Goal: Check status: Check status

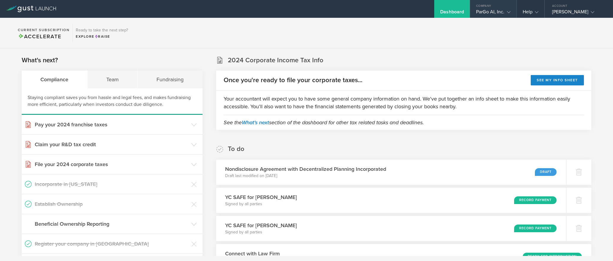
click at [503, 8] on div "Company" at bounding box center [493, 4] width 46 height 9
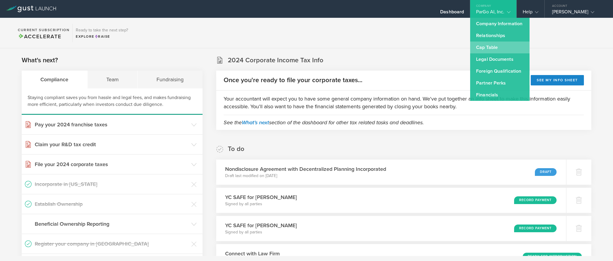
click at [502, 49] on link "Cap Table" at bounding box center [499, 48] width 59 height 12
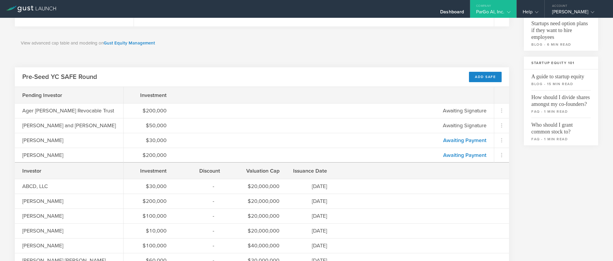
scroll to position [153, 0]
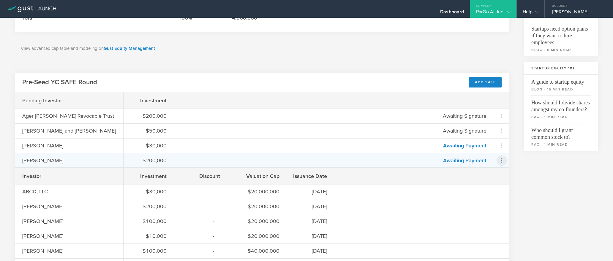
click at [501, 159] on icon at bounding box center [501, 161] width 1 height 4
drag, startPoint x: 562, startPoint y: 180, endPoint x: 557, endPoint y: 179, distance: 5.3
click at [562, 180] on md-backdrop at bounding box center [306, 130] width 613 height 261
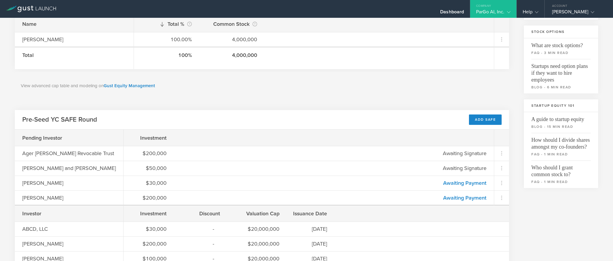
scroll to position [0, 0]
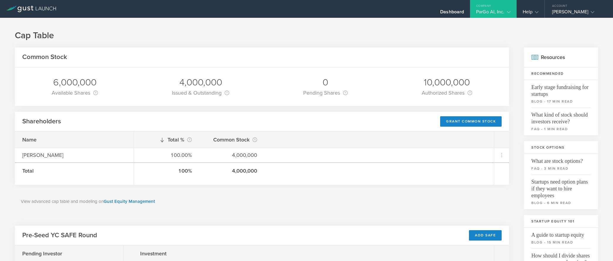
click at [28, 8] on icon at bounding box center [28, 9] width 3 height 4
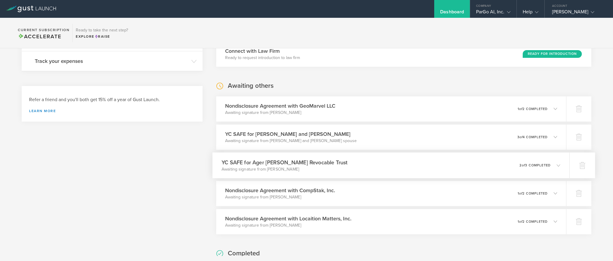
scroll to position [203, 0]
click at [328, 165] on div "YC SAFE for Ager Kapadia Revocable Trust Awaiting signature from Steve Ager 0 u…" at bounding box center [390, 165] width 357 height 26
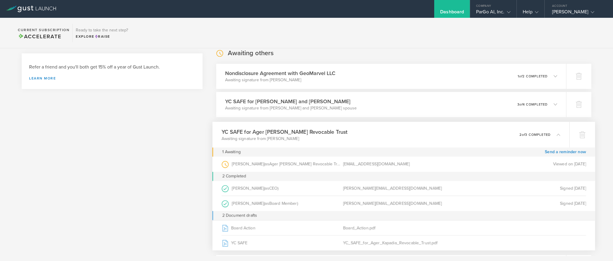
scroll to position [236, 0]
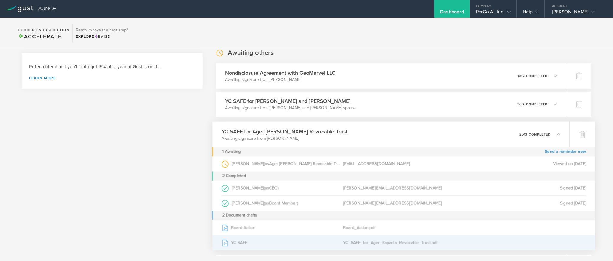
click at [245, 240] on div "YC SAFE" at bounding box center [281, 242] width 121 height 15
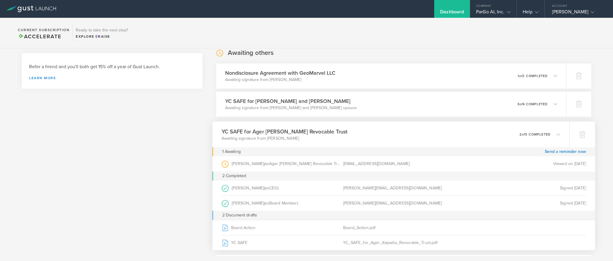
click at [558, 134] on icon at bounding box center [558, 134] width 4 height 4
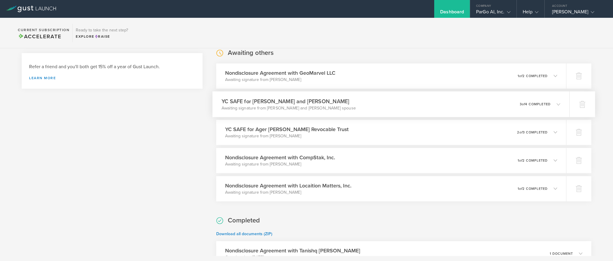
click at [380, 105] on div "YC SAFE for Kirk and Wendy Fredrickson Awaiting signature from Kirk and Wendy F…" at bounding box center [390, 104] width 357 height 26
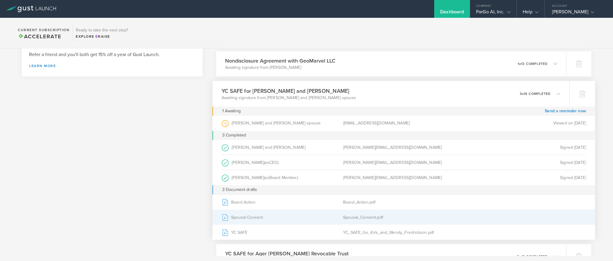
scroll to position [251, 0]
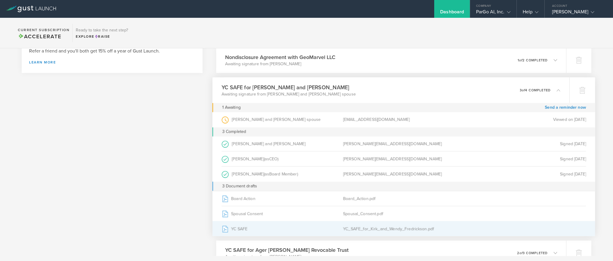
click at [237, 226] on div "YC SAFE" at bounding box center [281, 228] width 121 height 15
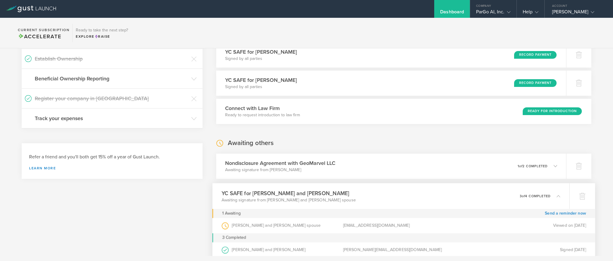
scroll to position [150, 0]
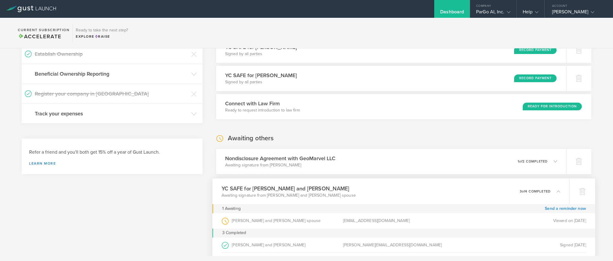
click at [559, 192] on polyline at bounding box center [558, 192] width 3 height 2
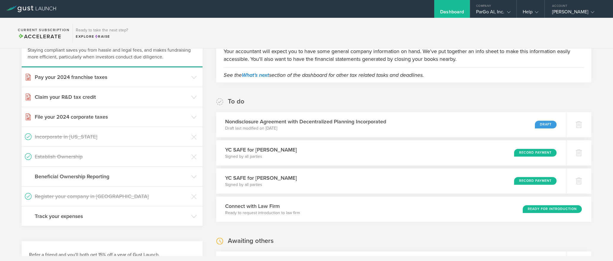
scroll to position [61, 0]
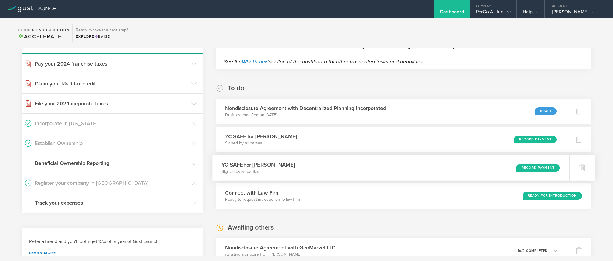
click at [259, 165] on h3 "YC SAFE for Mark Milz" at bounding box center [257, 165] width 73 height 8
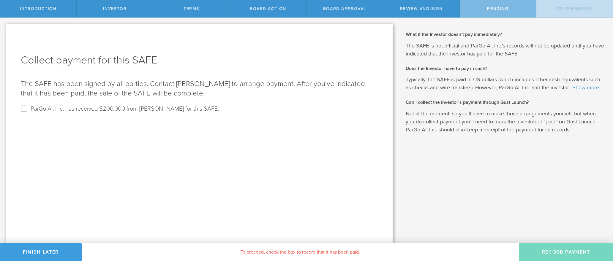
click at [123, 2] on div "Investor" at bounding box center [115, 9] width 77 height 18
drag, startPoint x: 239, startPoint y: 8, endPoint x: 354, endPoint y: 0, distance: 115.8
click at [289, 5] on div "Board Action" at bounding box center [268, 9] width 77 height 18
drag, startPoint x: 435, startPoint y: 4, endPoint x: 361, endPoint y: 8, distance: 74.0
click at [435, 4] on div "Review and Sign" at bounding box center [421, 9] width 77 height 18
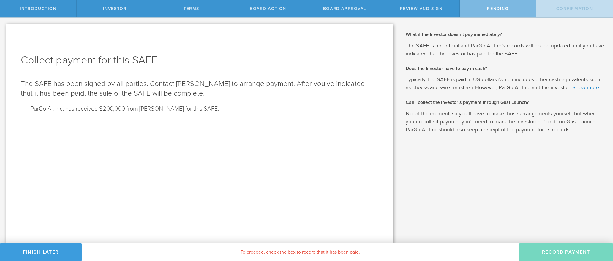
drag, startPoint x: 327, startPoint y: 9, endPoint x: 319, endPoint y: 9, distance: 7.7
click at [326, 9] on span "Board Approval" at bounding box center [344, 8] width 43 height 5
click at [59, 253] on button "Finish Later" at bounding box center [41, 252] width 82 height 18
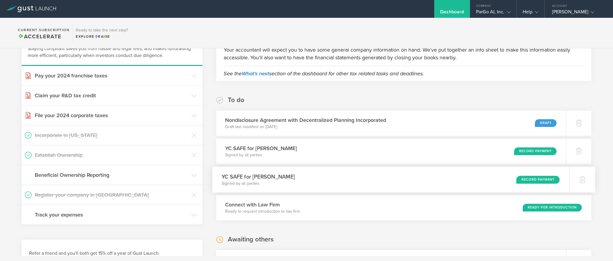
scroll to position [50, 0]
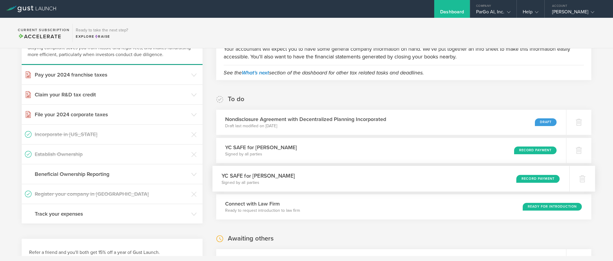
click at [253, 177] on h3 "YC SAFE for Mark Milz" at bounding box center [257, 176] width 73 height 8
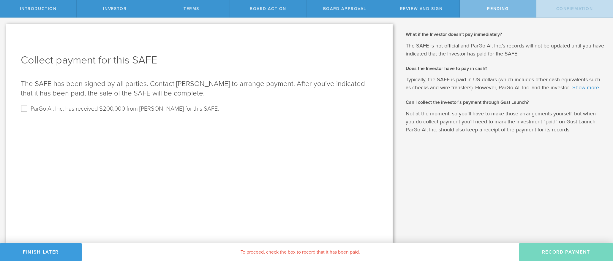
drag, startPoint x: 430, startPoint y: 9, endPoint x: 378, endPoint y: 0, distance: 53.6
click at [430, 9] on span "Review and Sign" at bounding box center [421, 8] width 43 height 5
drag, startPoint x: 51, startPoint y: 18, endPoint x: 47, endPoint y: 13, distance: 7.1
click at [51, 18] on div "Let’s walk you through the process of creating a Simple Agreement for Future Eq…" at bounding box center [199, 131] width 398 height 226
click at [42, 9] on span "Introduction" at bounding box center [38, 8] width 37 height 5
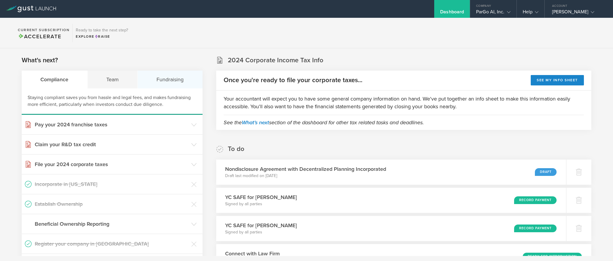
click at [190, 80] on div "Fundraising" at bounding box center [170, 80] width 65 height 18
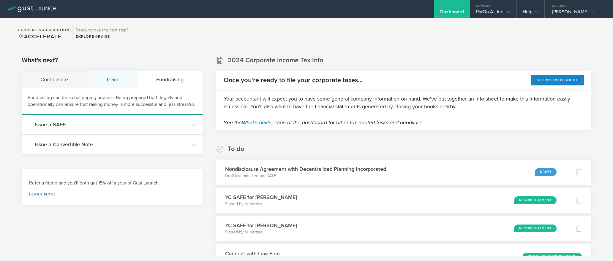
click at [111, 81] on div "Team" at bounding box center [112, 80] width 50 height 18
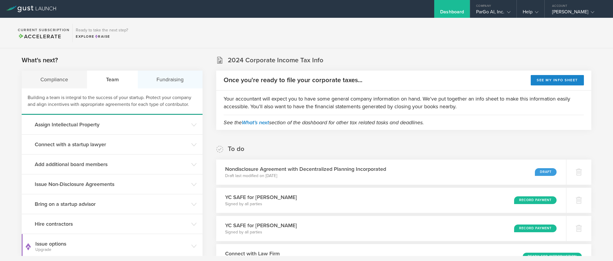
click at [184, 82] on div "Fundraising" at bounding box center [170, 80] width 65 height 18
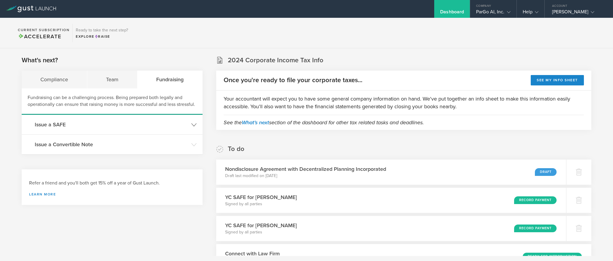
click at [194, 122] on icon at bounding box center [193, 124] width 5 height 5
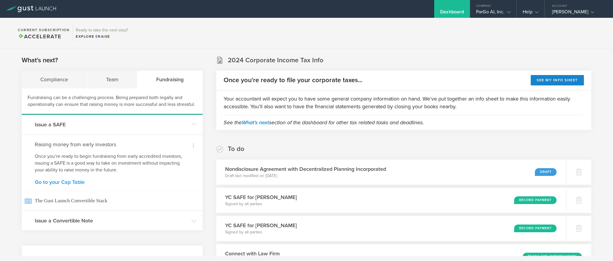
click at [65, 181] on link "Go to your Cap Table" at bounding box center [112, 182] width 155 height 5
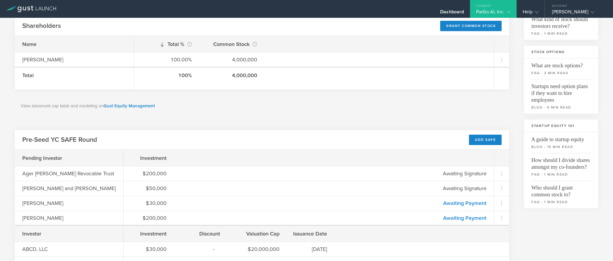
scroll to position [104, 0]
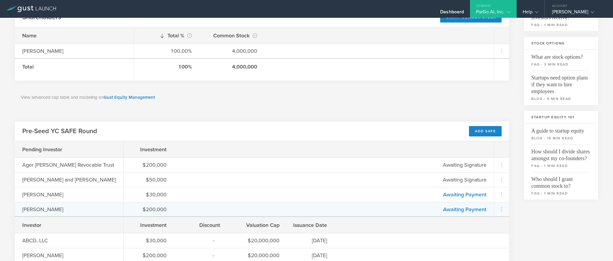
click at [63, 213] on div "Mark Milz" at bounding box center [69, 209] width 108 height 15
click at [504, 211] on icon at bounding box center [501, 209] width 7 height 7
drag, startPoint x: 561, startPoint y: 222, endPoint x: 566, endPoint y: 201, distance: 20.9
click at [561, 222] on md-backdrop at bounding box center [306, 130] width 613 height 261
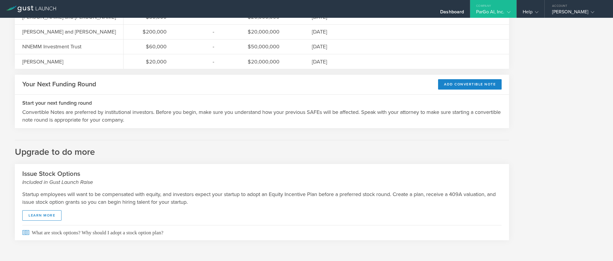
scroll to position [0, 0]
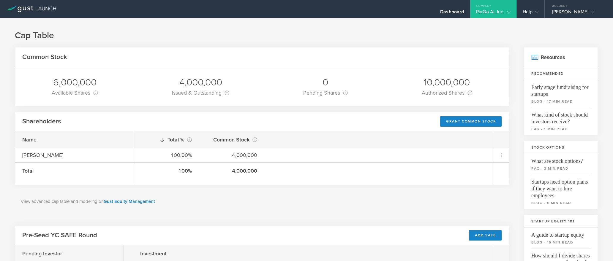
click at [517, 10] on div "Help" at bounding box center [531, 9] width 28 height 18
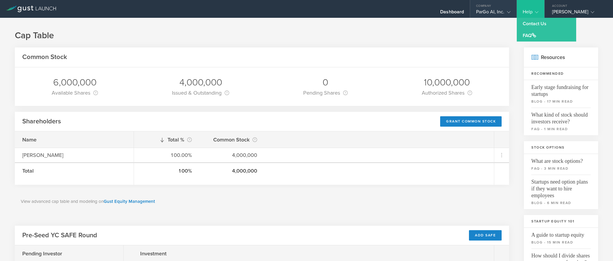
click at [509, 11] on icon at bounding box center [509, 12] width 4 height 4
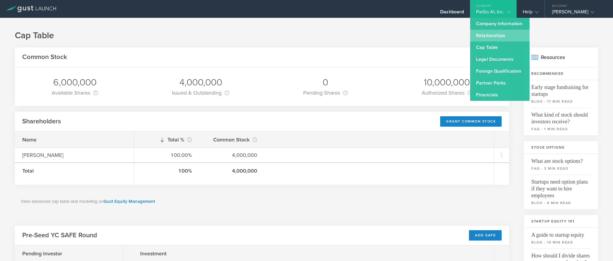
click at [492, 33] on link "Relationships" at bounding box center [499, 36] width 59 height 12
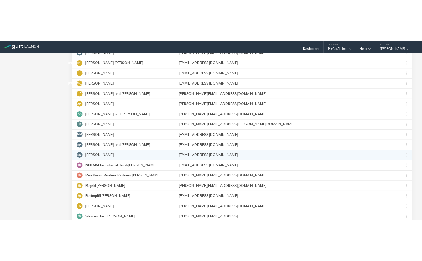
scroll to position [177, 0]
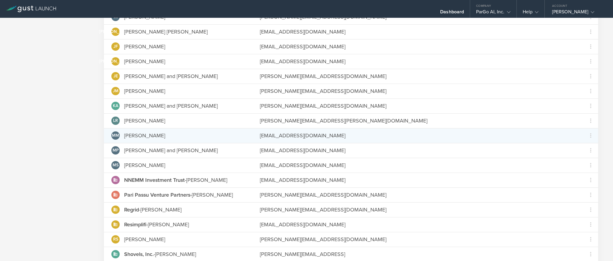
click at [161, 137] on div "MM Mark Milz" at bounding box center [178, 136] width 134 height 8
click at [592, 137] on icon at bounding box center [590, 135] width 7 height 7
drag, startPoint x: 575, startPoint y: 134, endPoint x: 355, endPoint y: 125, distance: 220.2
click at [575, 134] on md-backdrop at bounding box center [306, 130] width 613 height 261
click at [114, 138] on div "MM" at bounding box center [115, 136] width 8 height 8
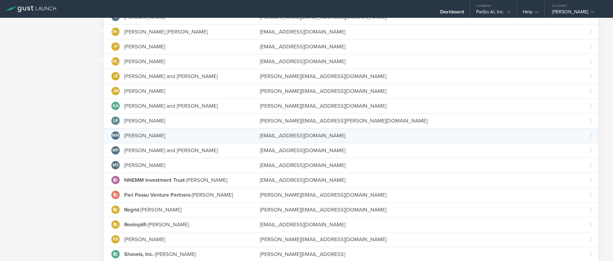
click at [115, 137] on span "MM" at bounding box center [115, 136] width 7 height 4
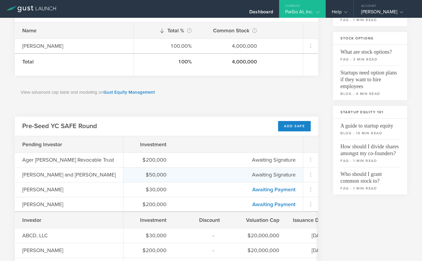
scroll to position [110, 0]
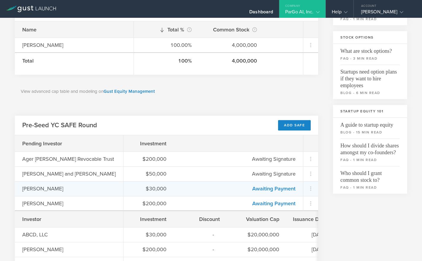
drag, startPoint x: 56, startPoint y: 189, endPoint x: 62, endPoint y: 189, distance: 5.9
click at [57, 189] on div "[PERSON_NAME]" at bounding box center [51, 189] width 59 height 8
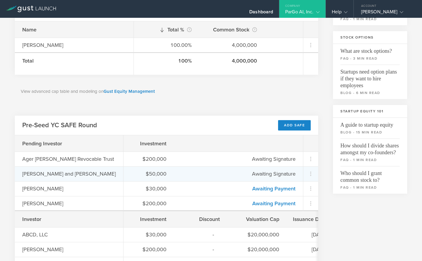
click at [278, 171] on span "Awaiting Signature" at bounding box center [274, 174] width 44 height 7
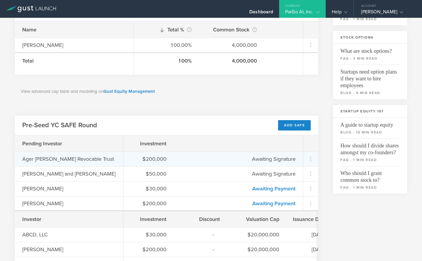
drag, startPoint x: 275, startPoint y: 160, endPoint x: 131, endPoint y: 160, distance: 143.7
click at [274, 160] on span "Awaiting Signature" at bounding box center [274, 159] width 44 height 7
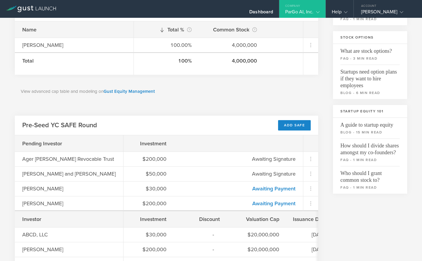
scroll to position [0, 0]
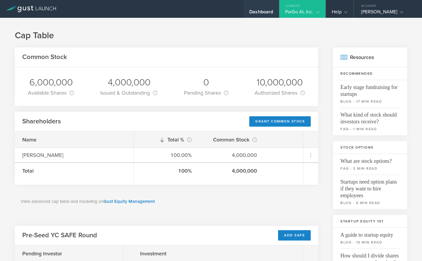
click at [247, 6] on div "Dashboard" at bounding box center [261, 9] width 36 height 18
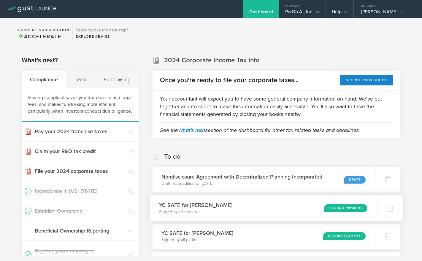
click at [232, 206] on h3 "YC SAFE for Lynn Richard Calvert II" at bounding box center [195, 205] width 73 height 8
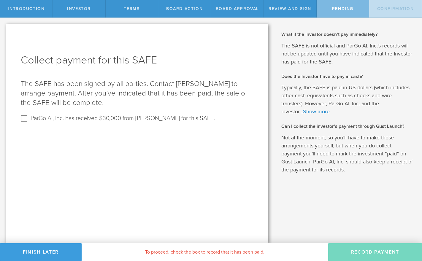
drag, startPoint x: 223, startPoint y: 94, endPoint x: 217, endPoint y: 90, distance: 7.4
click at [222, 94] on p "The SAFE has been signed by all parties. Contact [PERSON_NAME] to arrange payme…" at bounding box center [137, 93] width 233 height 28
click at [381, 6] on span "Confirmation" at bounding box center [395, 8] width 37 height 5
click at [300, 10] on span "Review and Sign" at bounding box center [290, 8] width 43 height 5
click at [202, 7] on span "Board Action" at bounding box center [184, 8] width 37 height 5
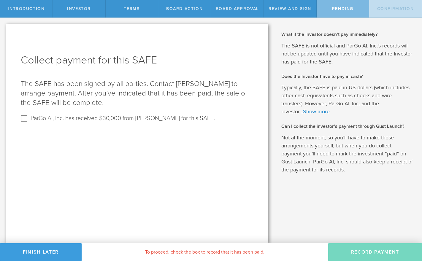
click at [28, 7] on span "Introduction" at bounding box center [26, 8] width 37 height 5
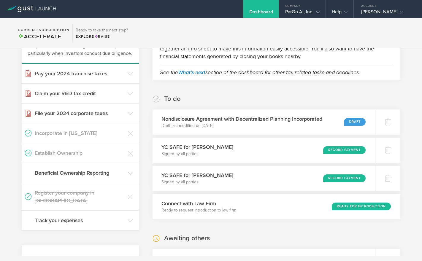
scroll to position [60, 0]
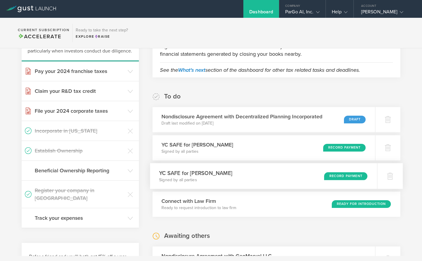
click at [199, 174] on h3 "YC SAFE for [PERSON_NAME]" at bounding box center [195, 173] width 73 height 8
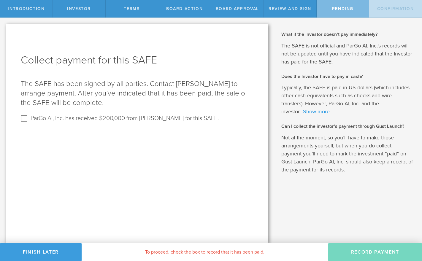
click at [324, 112] on link "Show more" at bounding box center [316, 111] width 27 height 7
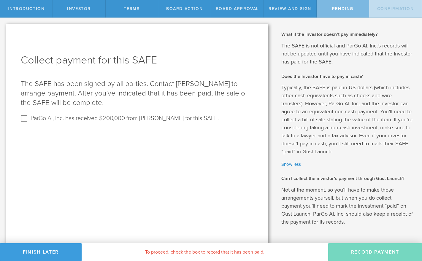
drag, startPoint x: 178, startPoint y: 7, endPoint x: 119, endPoint y: 9, distance: 58.5
click at [176, 7] on span "Board Action" at bounding box center [184, 8] width 37 height 5
drag, startPoint x: 114, startPoint y: 9, endPoint x: 84, endPoint y: 10, distance: 30.3
click at [112, 9] on div "terms" at bounding box center [132, 9] width 53 height 18
drag, startPoint x: 83, startPoint y: 10, endPoint x: 59, endPoint y: 12, distance: 24.1
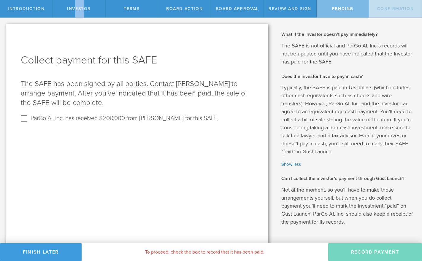
click at [74, 12] on div "Investor" at bounding box center [79, 9] width 53 height 18
click at [42, 13] on div "Introduction" at bounding box center [26, 9] width 53 height 18
click at [168, 81] on p "The SAFE has been signed by all parties. Contact Mark Milz to arrange payment. …" at bounding box center [137, 93] width 233 height 28
